Goal: Book appointment/travel/reservation

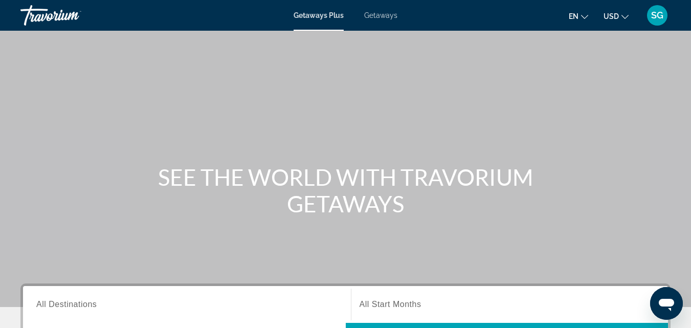
click at [393, 12] on span "Getaways" at bounding box center [380, 15] width 33 height 8
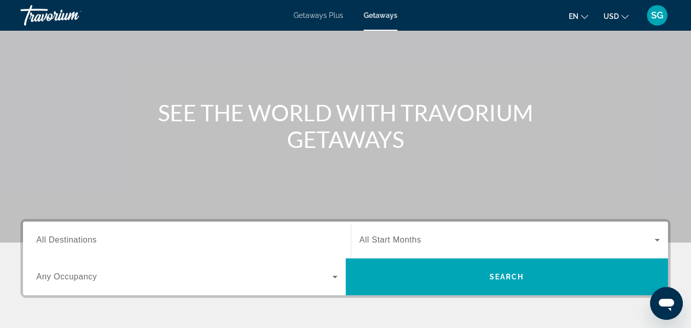
scroll to position [153, 0]
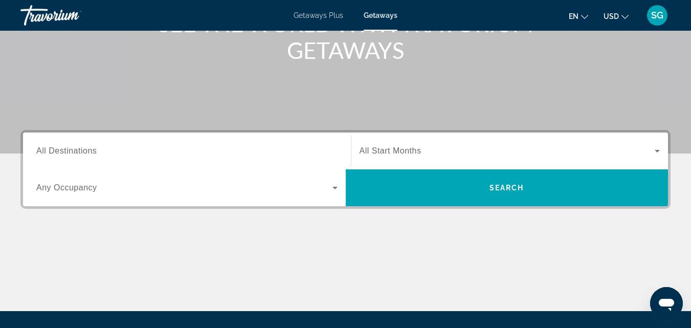
click at [121, 153] on input "Destination All Destinations" at bounding box center [186, 151] width 301 height 12
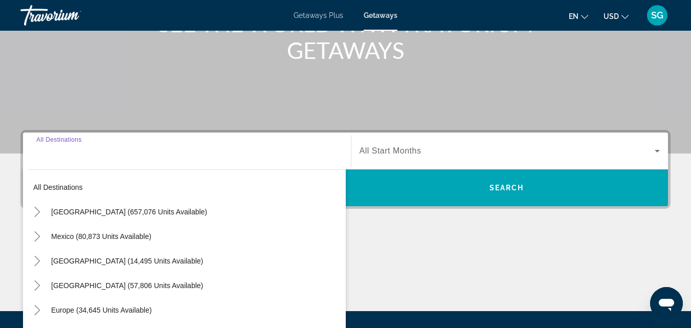
scroll to position [250, 0]
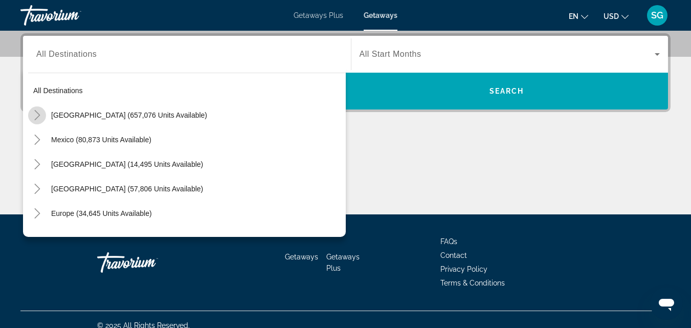
click at [37, 114] on icon "Toggle United States (657,076 units available)" at bounding box center [37, 115] width 10 height 10
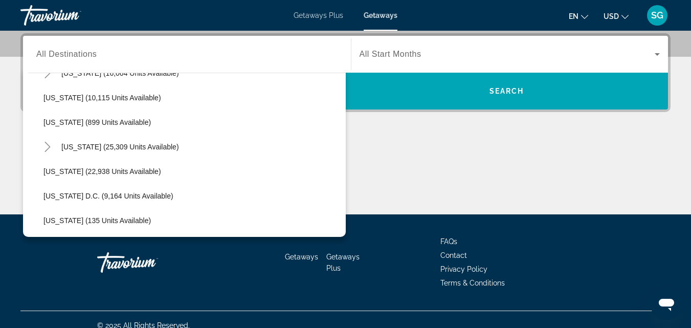
scroll to position [899, 0]
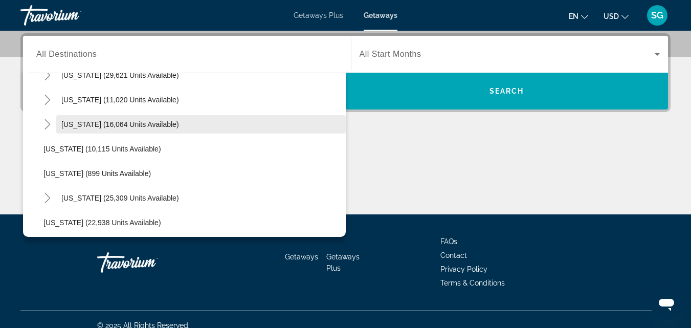
click at [124, 123] on span "[US_STATE] (16,064 units available)" at bounding box center [120, 124] width 118 height 8
type input "**********"
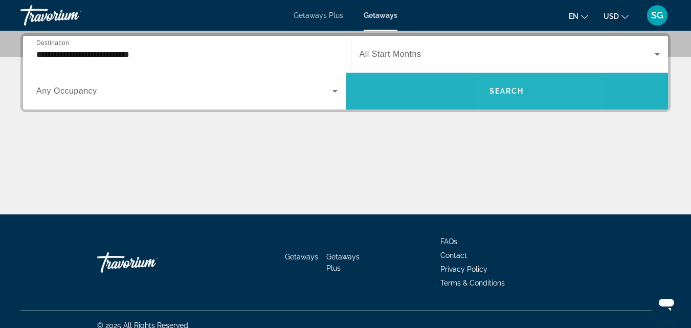
click at [518, 91] on span "Search" at bounding box center [506, 91] width 35 height 8
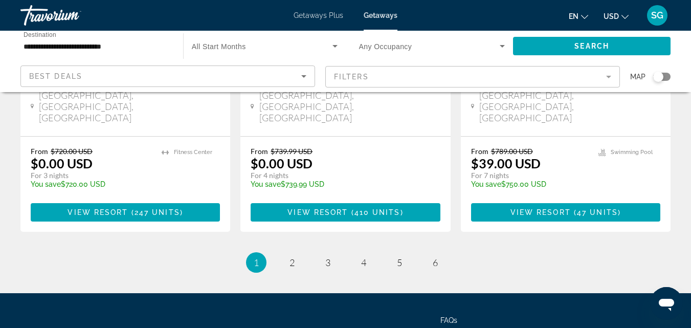
scroll to position [1419, 0]
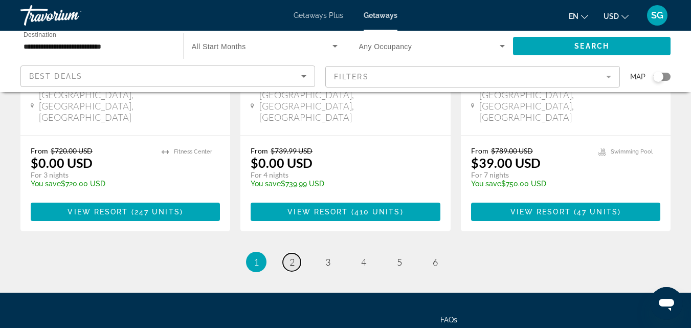
click at [290, 256] on span "2" at bounding box center [291, 261] width 5 height 11
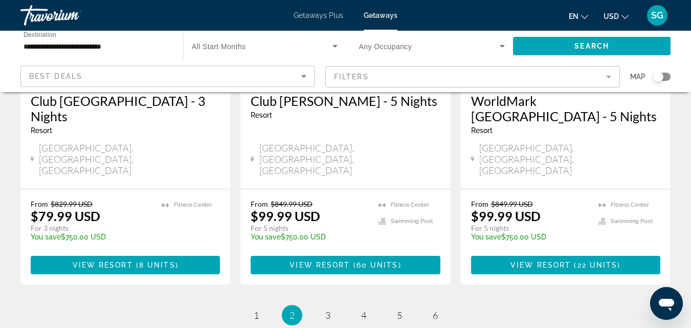
scroll to position [1403, 0]
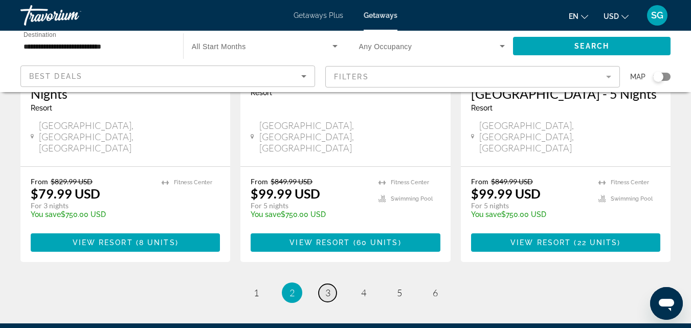
click at [330, 287] on span "3" at bounding box center [327, 292] width 5 height 11
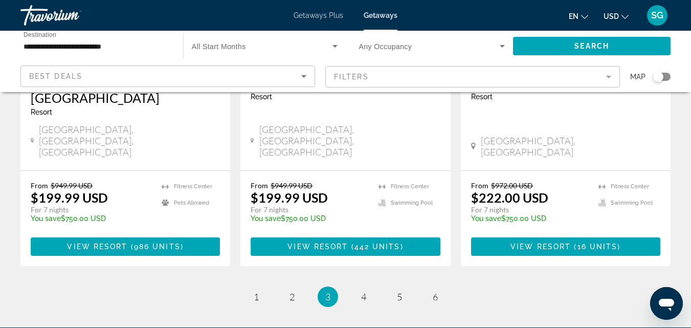
scroll to position [1368, 0]
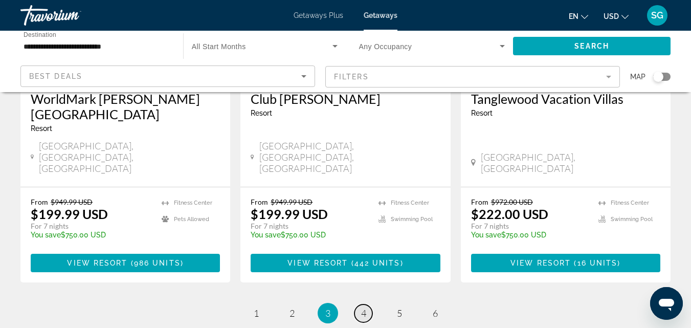
click at [365, 307] on span "4" at bounding box center [363, 312] width 5 height 11
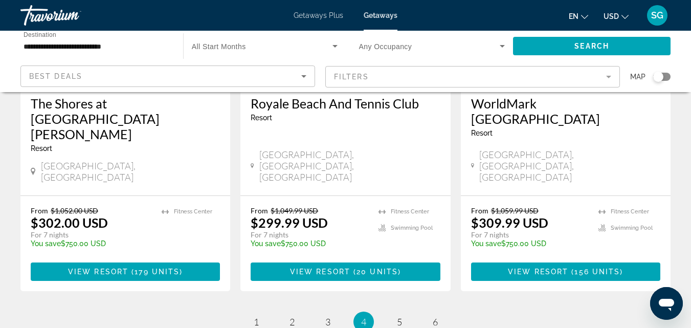
scroll to position [1403, 0]
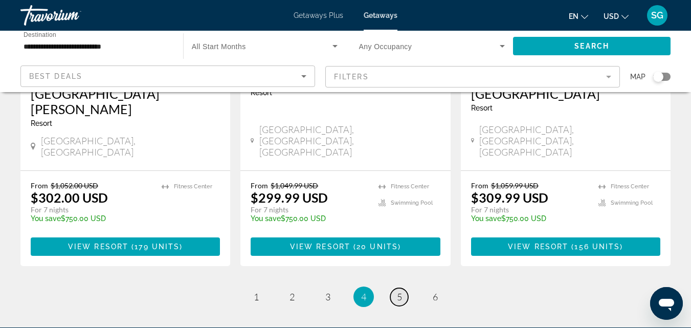
click at [395, 288] on link "page 5" at bounding box center [399, 297] width 18 height 18
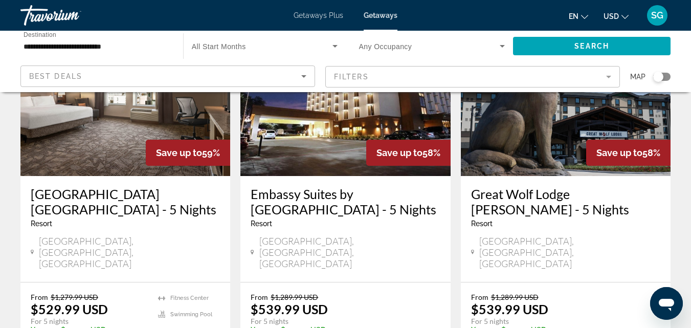
scroll to position [1381, 0]
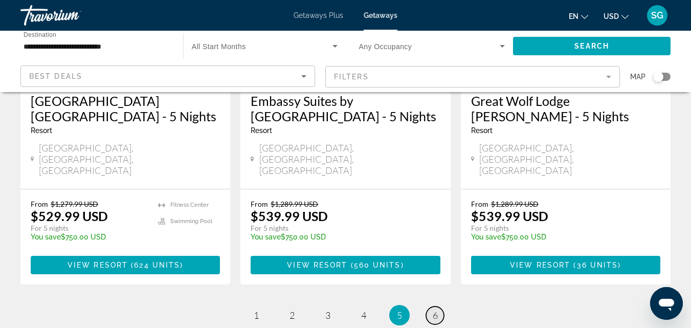
click at [433, 309] on span "6" at bounding box center [435, 314] width 5 height 11
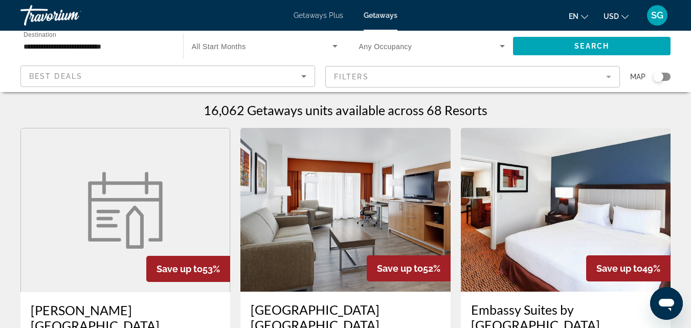
click at [322, 14] on span "Getaways Plus" at bounding box center [319, 15] width 50 height 8
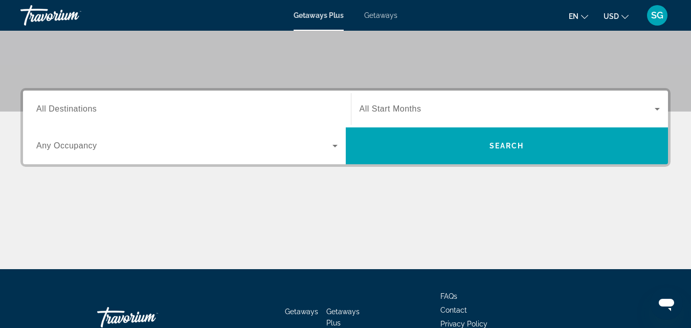
scroll to position [205, 0]
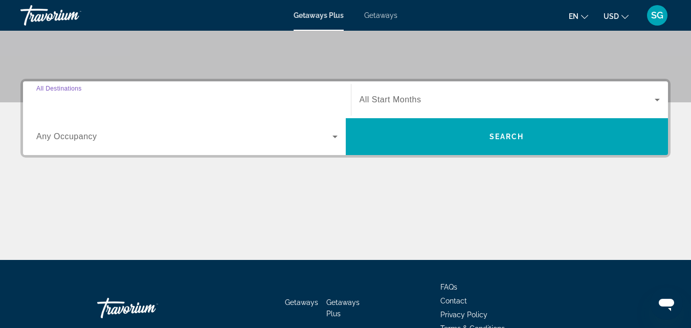
click at [197, 104] on input "Destination All Destinations" at bounding box center [186, 100] width 301 height 12
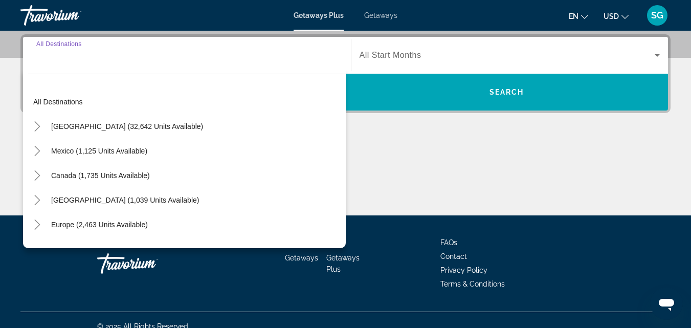
scroll to position [250, 0]
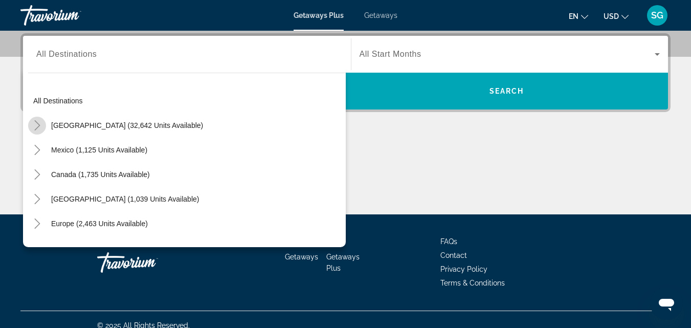
click at [37, 123] on icon "Toggle United States (32,642 units available)" at bounding box center [37, 125] width 6 height 10
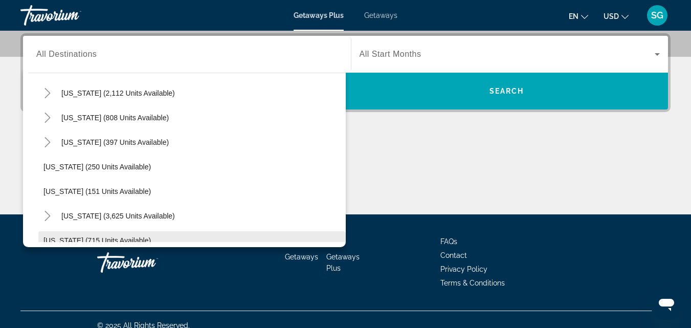
scroll to position [746, 0]
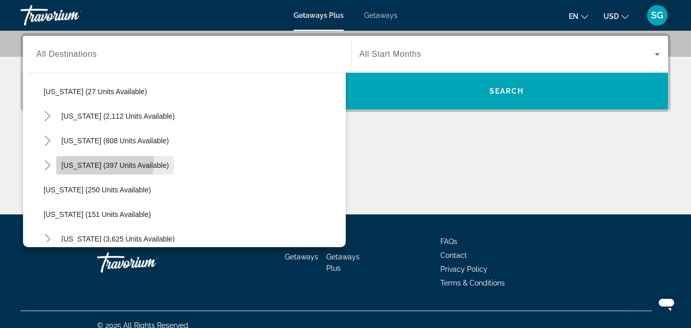
click at [92, 162] on span "[US_STATE] (397 units available)" at bounding box center [114, 165] width 107 height 8
type input "**********"
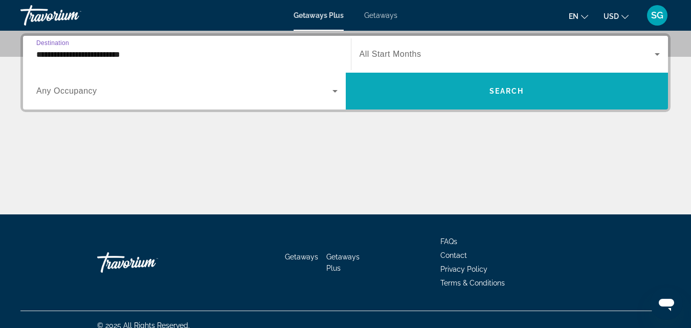
click at [574, 89] on span "Search widget" at bounding box center [507, 91] width 323 height 25
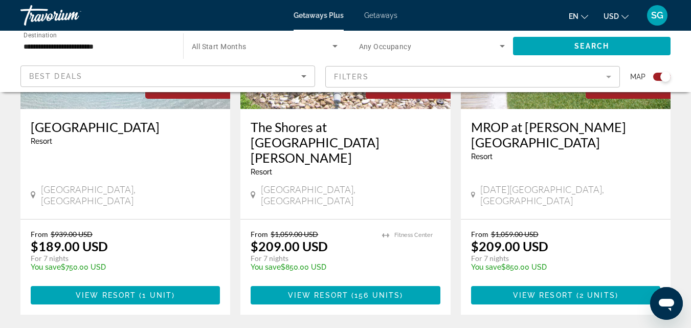
scroll to position [1688, 0]
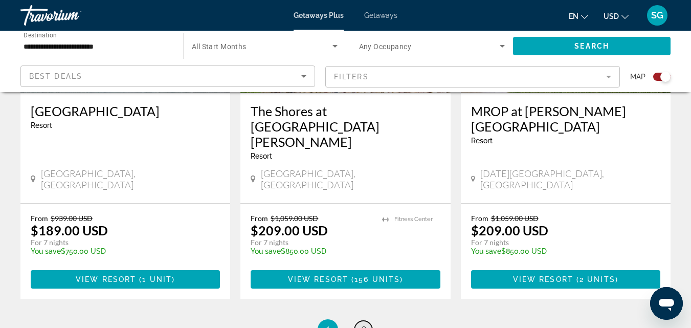
click at [361, 324] on span "2" at bounding box center [363, 329] width 5 height 11
